Goal: Task Accomplishment & Management: Manage account settings

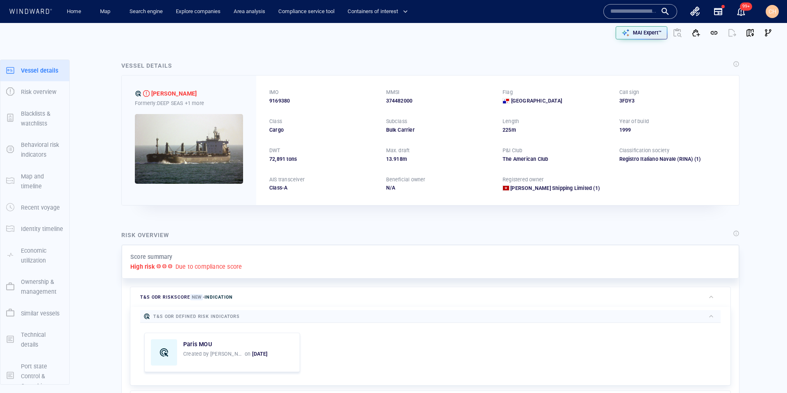
click at [632, 16] on input "text" at bounding box center [633, 11] width 47 height 12
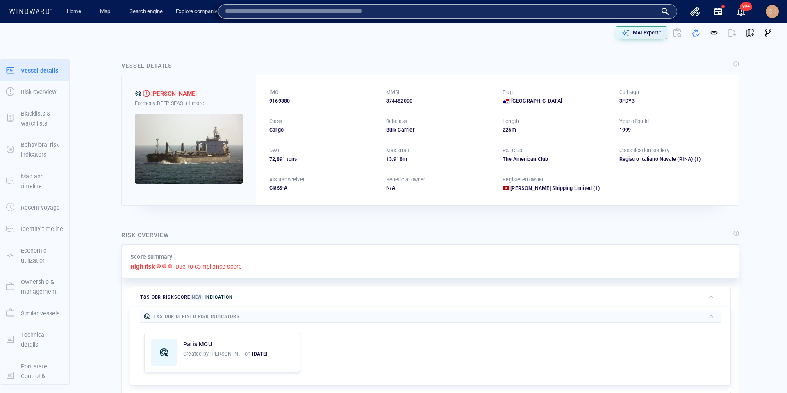
click at [767, 13] on div "CH" at bounding box center [772, 11] width 13 height 13
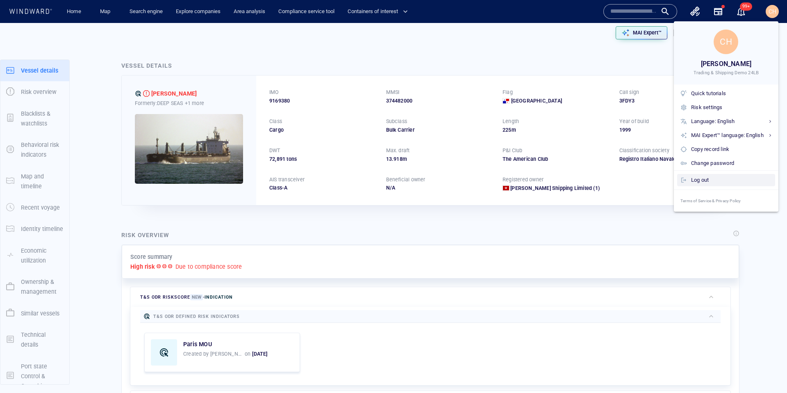
click at [707, 181] on div "Log out" at bounding box center [731, 179] width 81 height 9
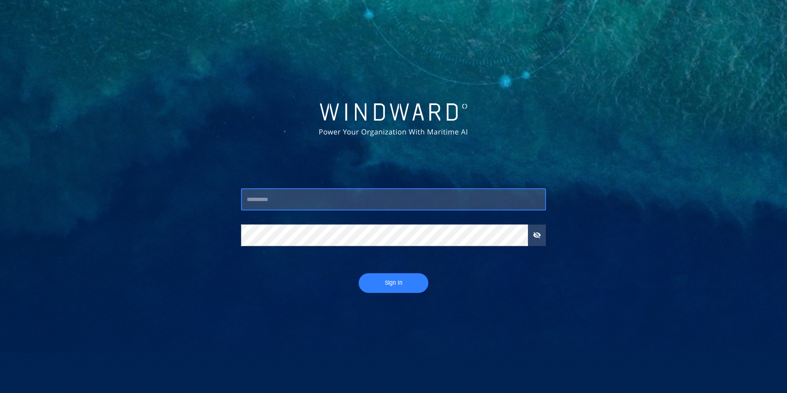
click at [294, 191] on input "text" at bounding box center [393, 200] width 305 height 22
type input "**********"
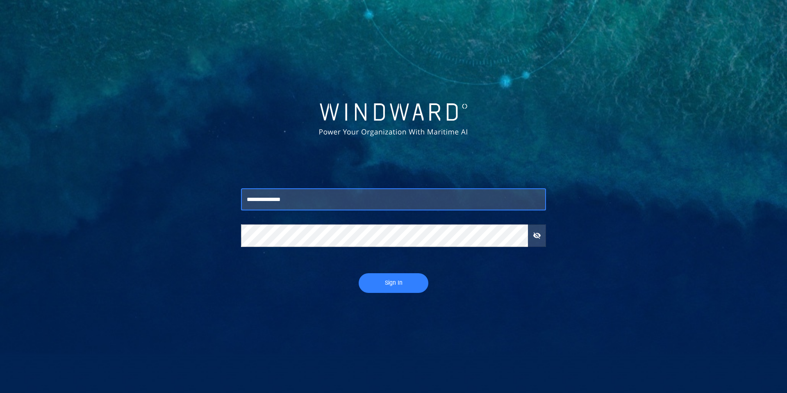
click at [400, 281] on span "Sign In" at bounding box center [393, 283] width 53 height 10
